Goal: Task Accomplishment & Management: Manage account settings

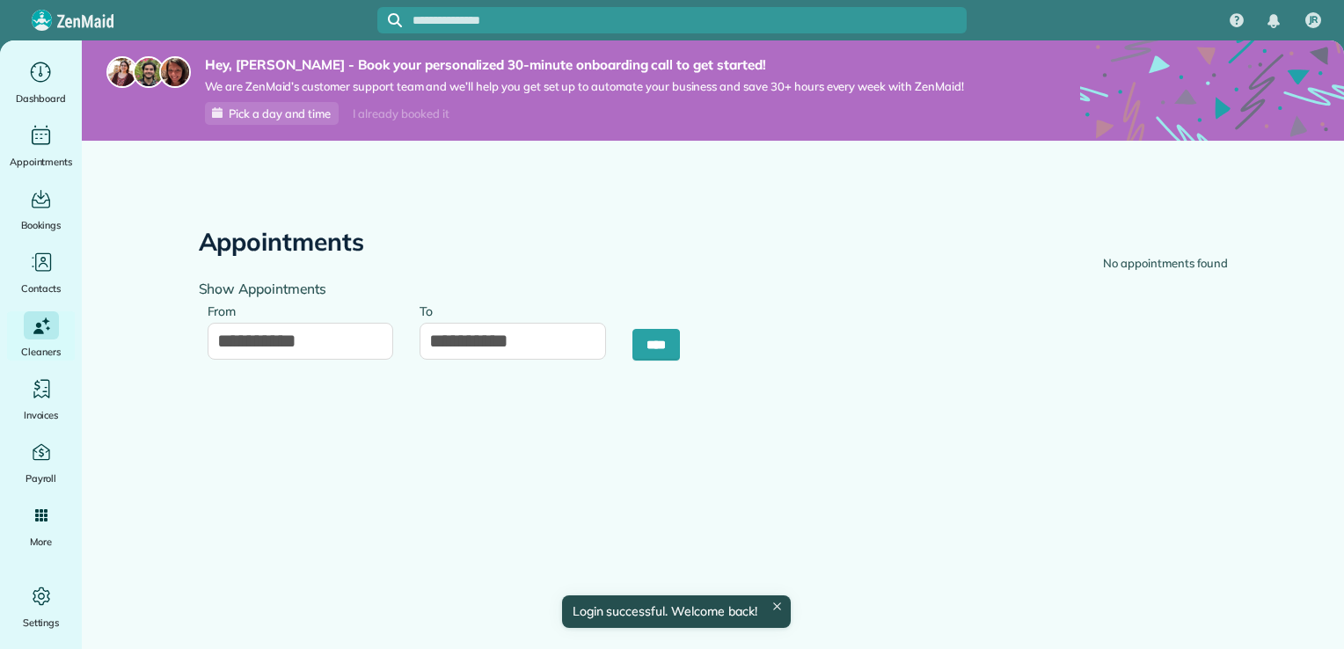
type input "**********"
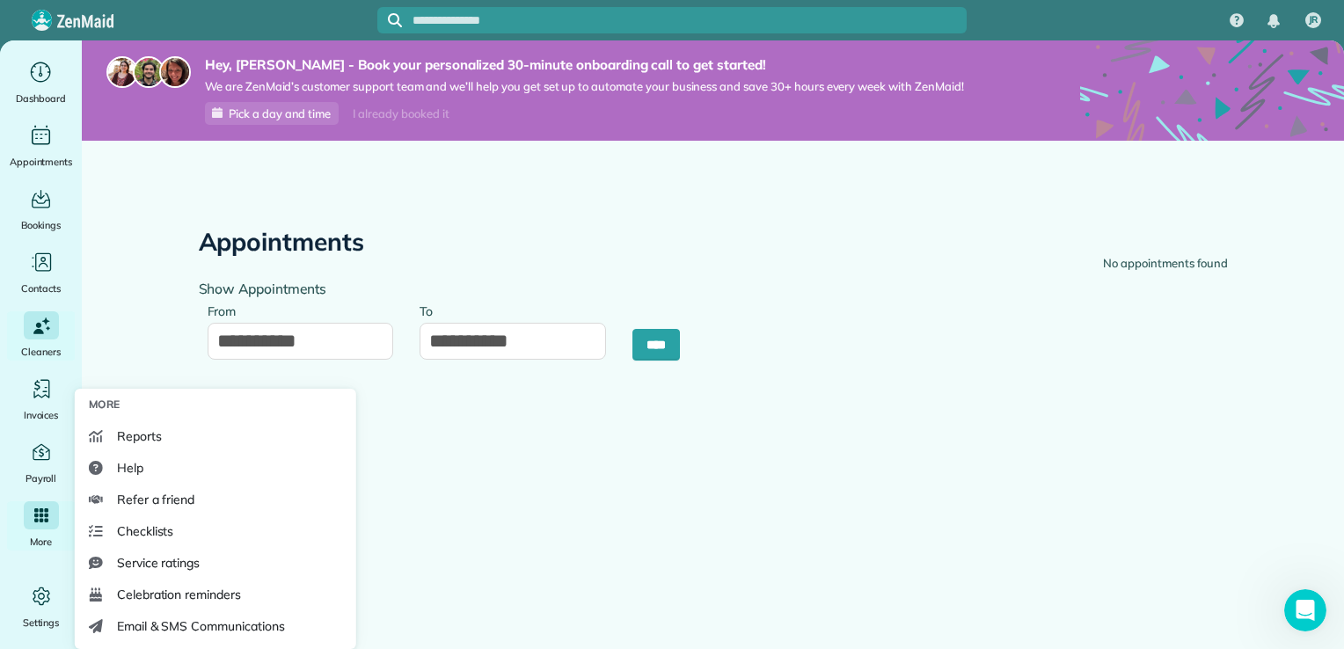
click at [42, 528] on div "Main" at bounding box center [41, 515] width 35 height 28
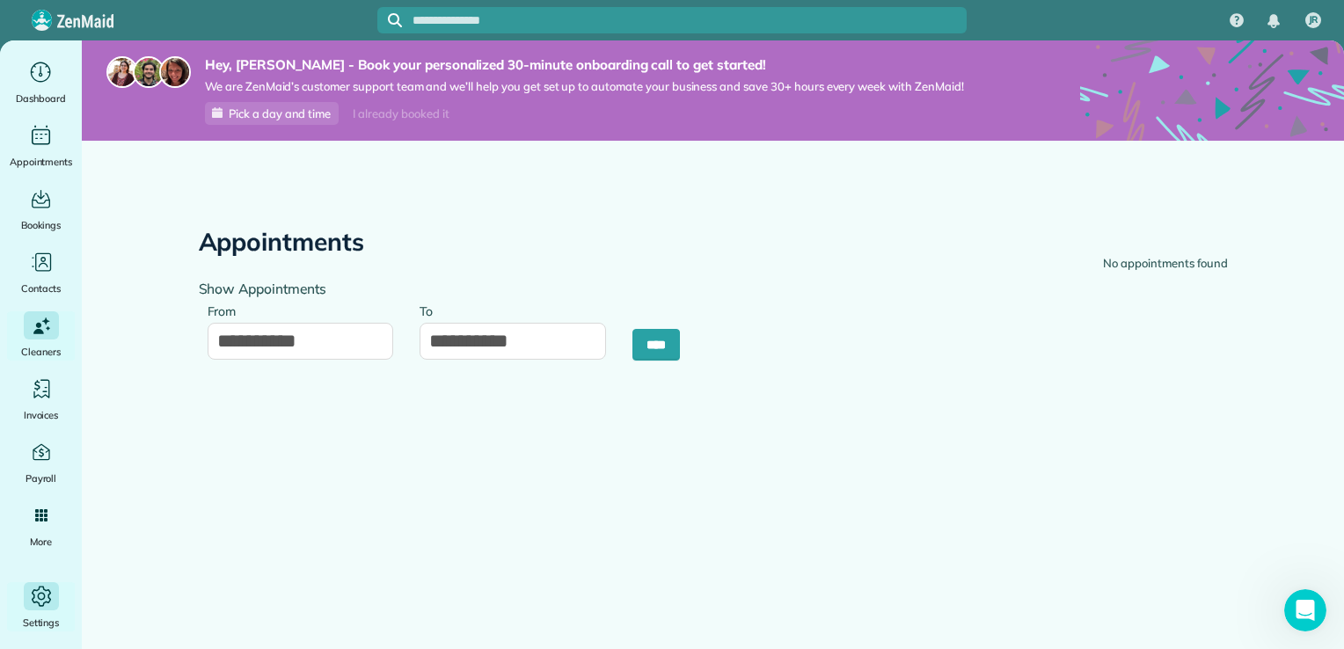
click at [24, 598] on div "Main" at bounding box center [41, 596] width 35 height 28
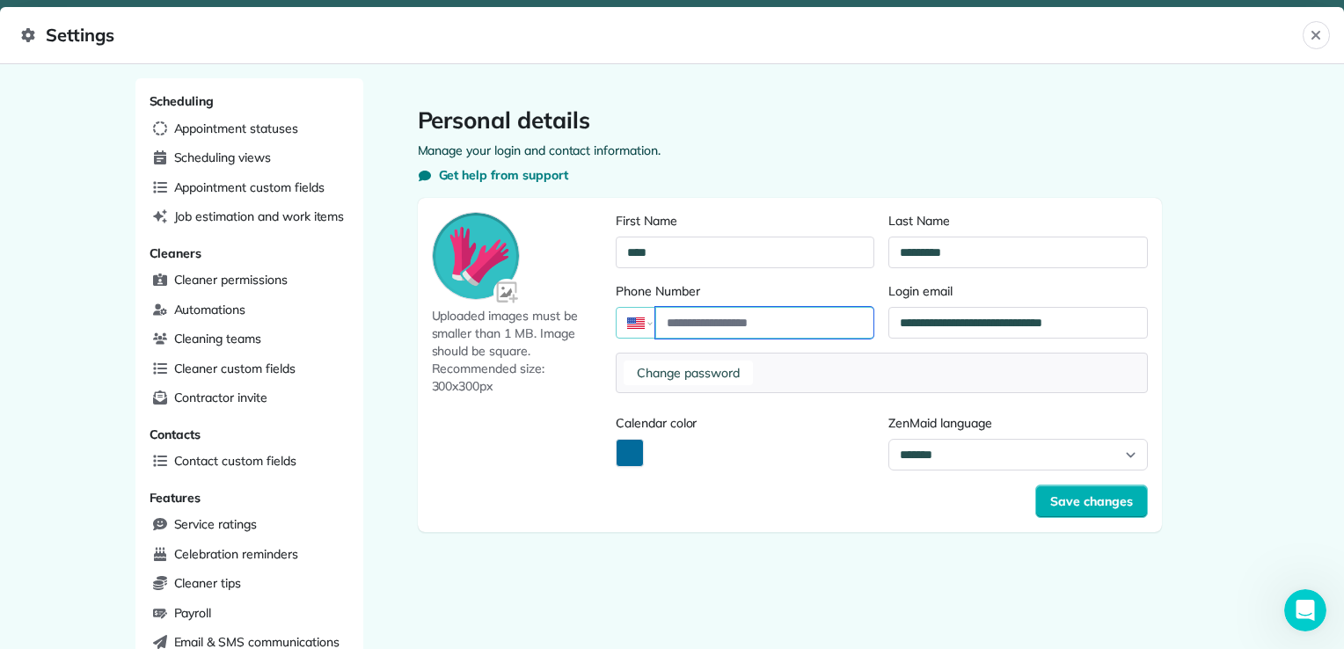
click at [698, 321] on input "Phone Number" at bounding box center [764, 323] width 218 height 32
click at [562, 373] on span "Uploaded images must be smaller than 1 MB. Image should be square. Recommended …" at bounding box center [521, 351] width 178 height 88
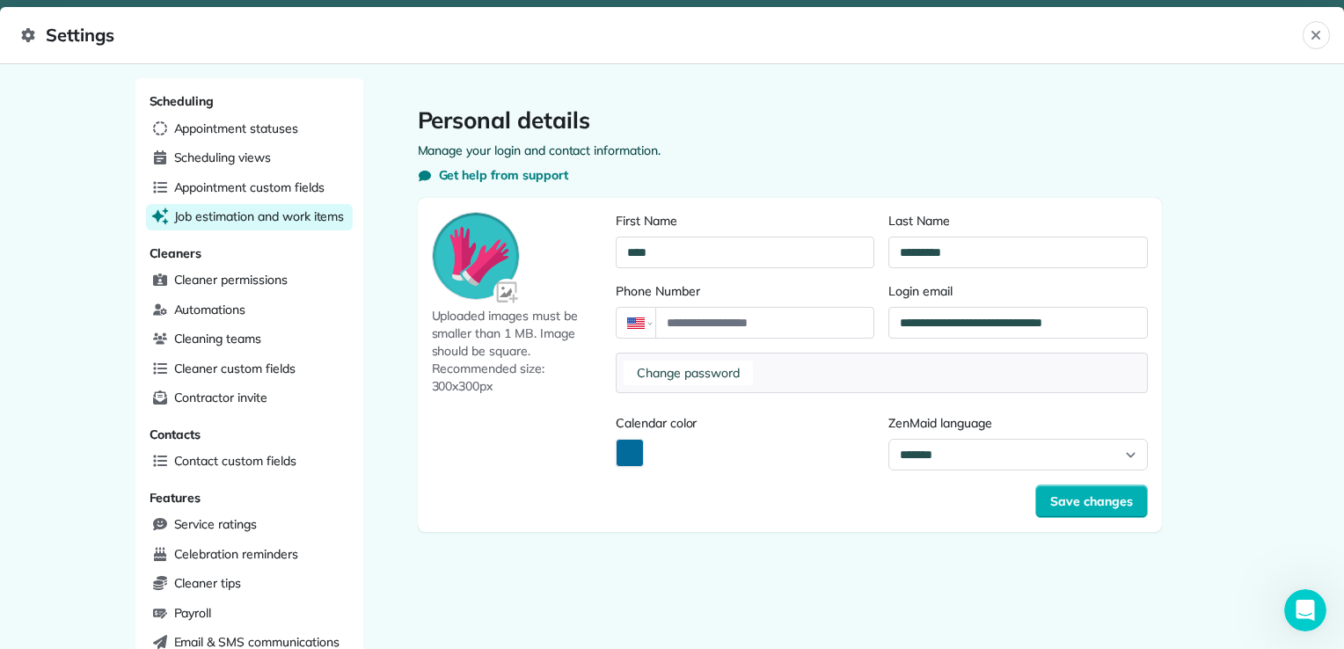
click at [247, 224] on div "Job estimation and work items" at bounding box center [249, 217] width 207 height 26
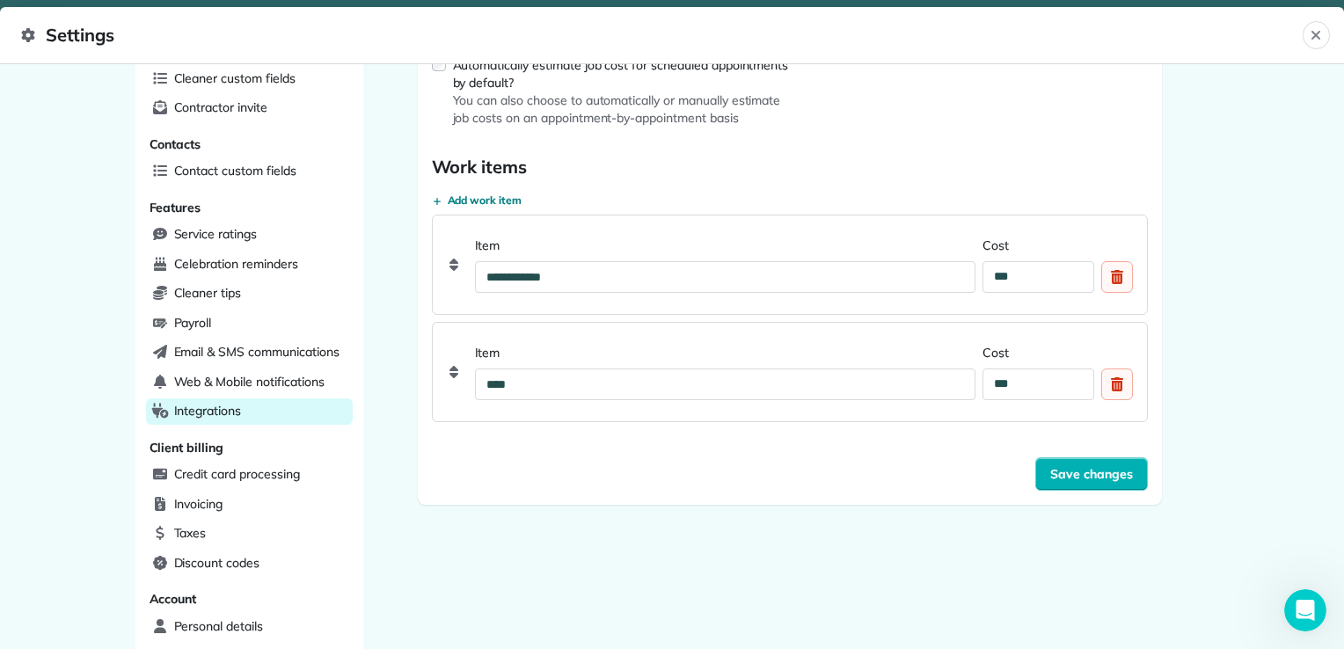
scroll to position [295, 0]
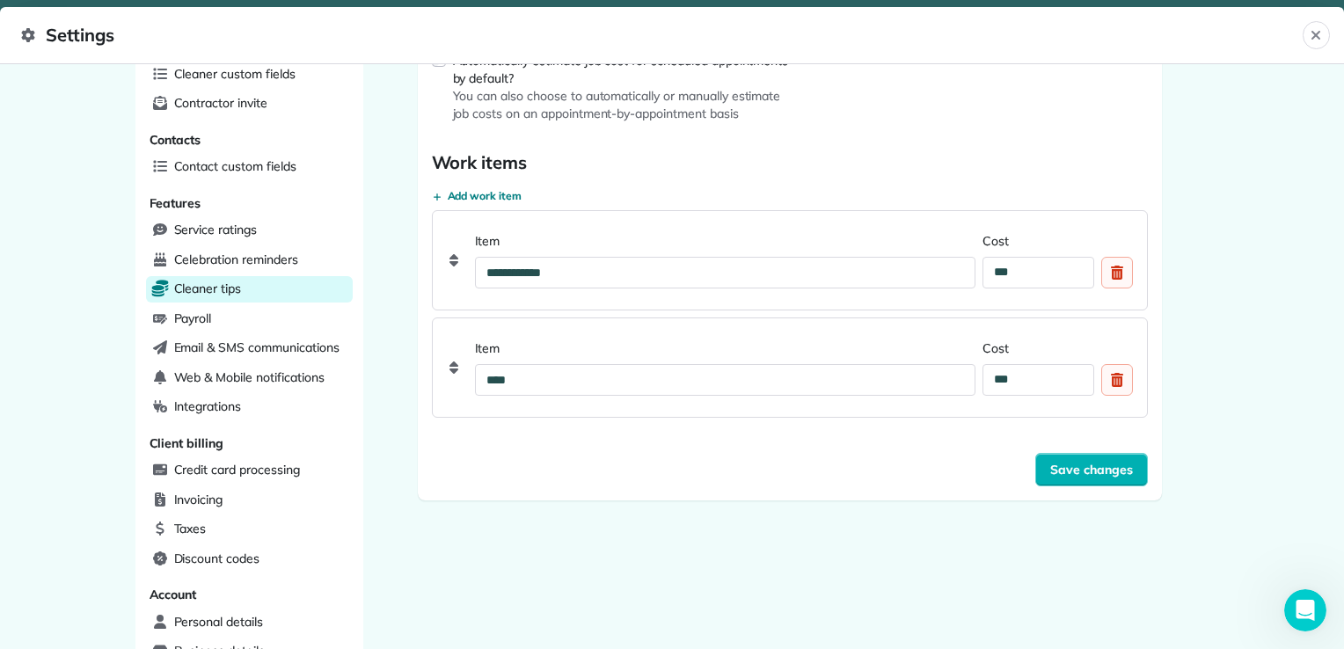
click at [264, 276] on div "Cleaner tips" at bounding box center [249, 289] width 207 height 26
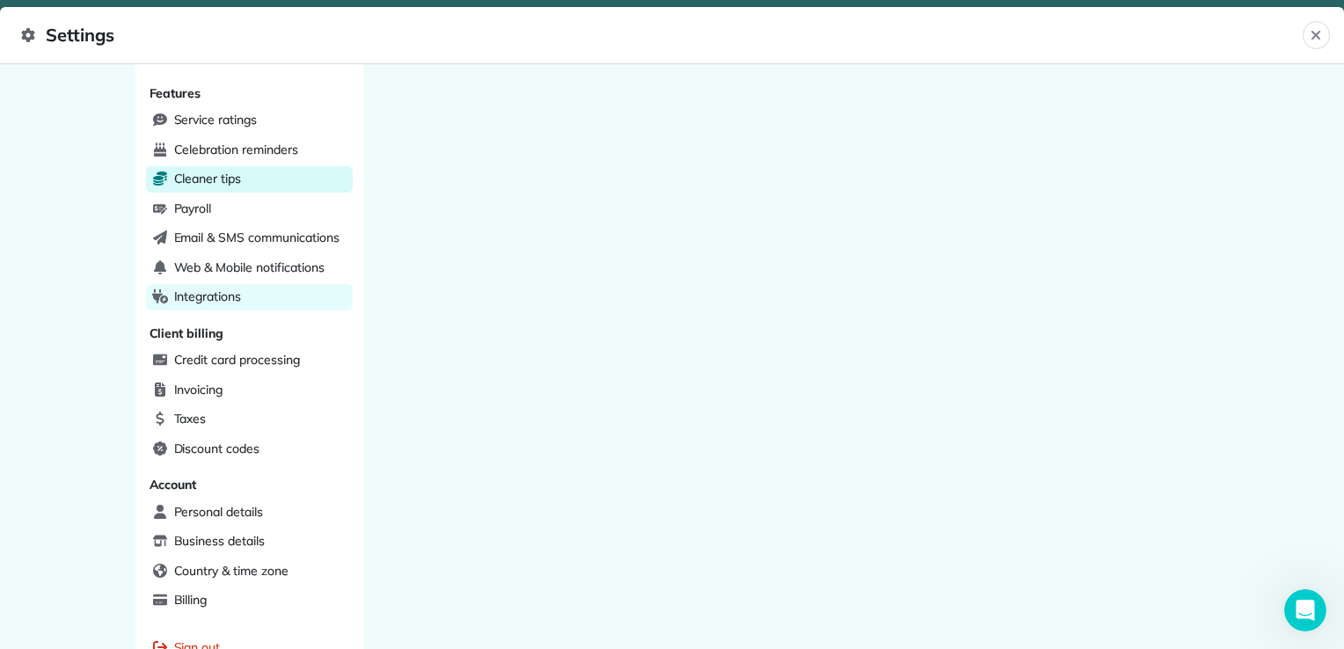
scroll to position [421, 0]
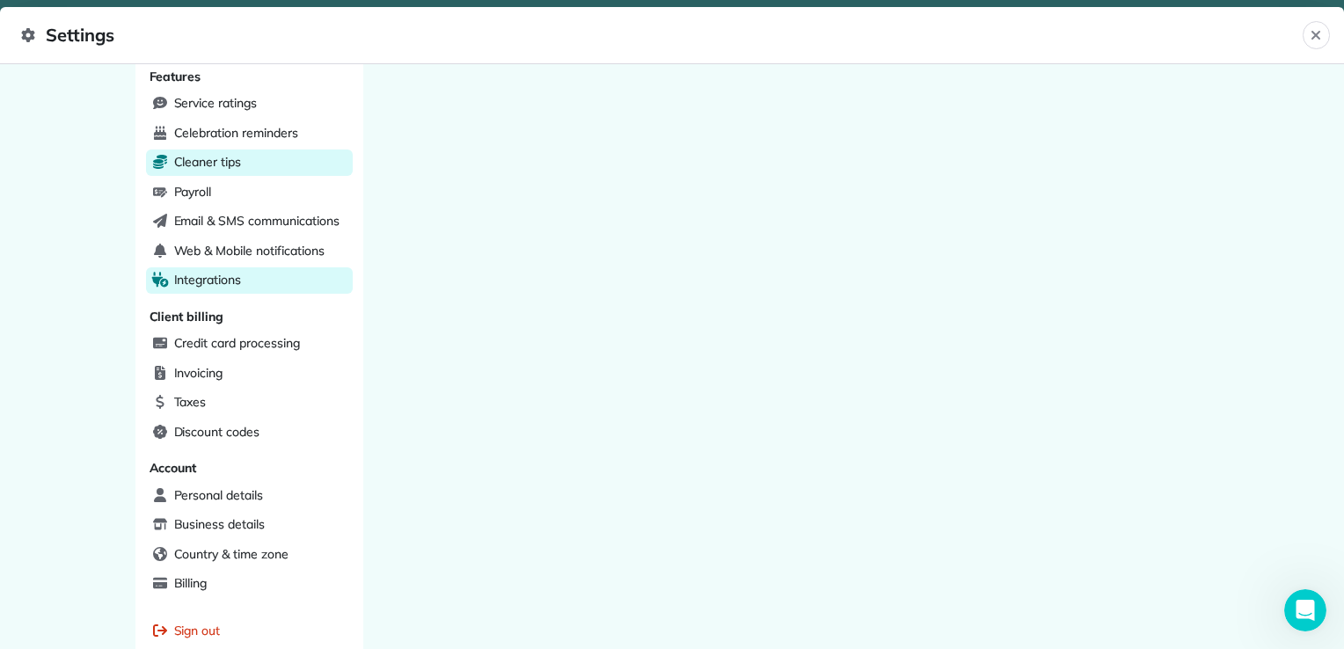
click at [270, 270] on div "Integrations" at bounding box center [249, 280] width 207 height 26
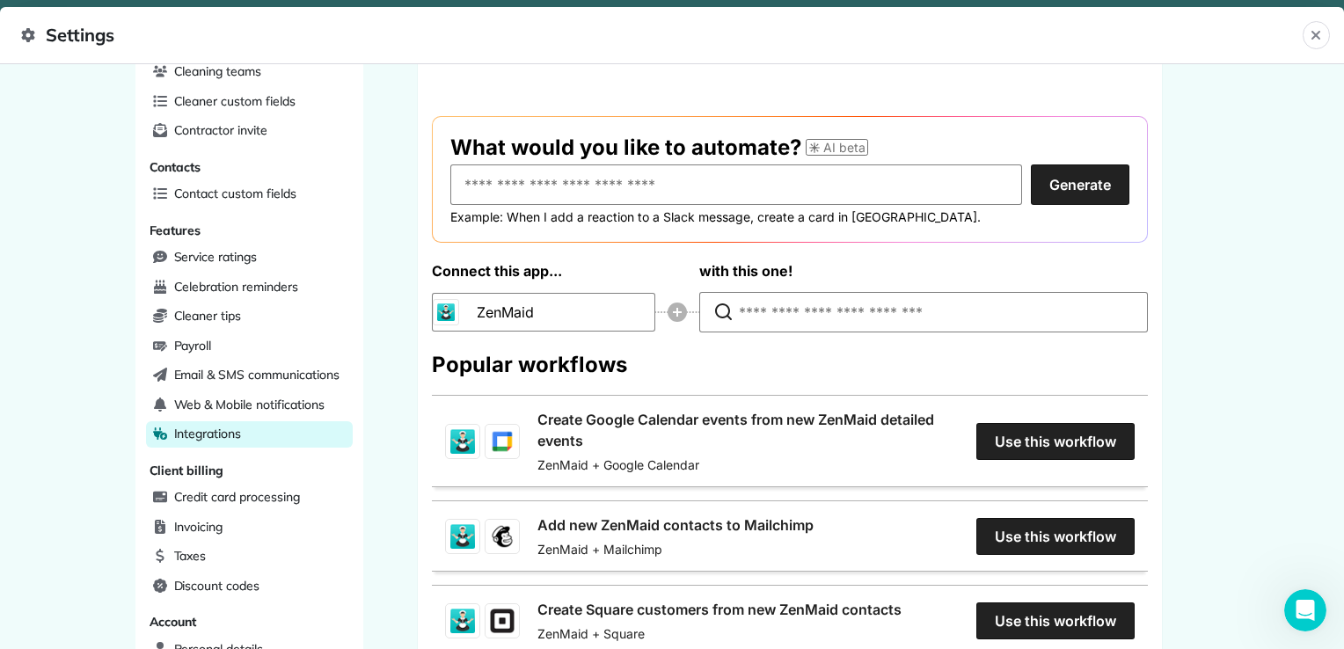
scroll to position [269, 0]
